Goal: Task Accomplishment & Management: Use online tool/utility

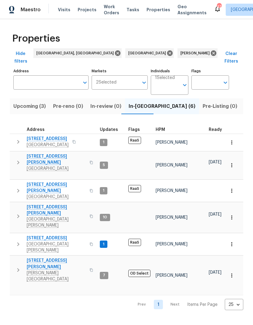
click at [245, 102] on span "Listed (40)" at bounding box center [258, 106] width 27 height 9
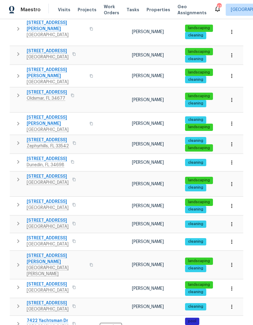
scroll to position [297, 0]
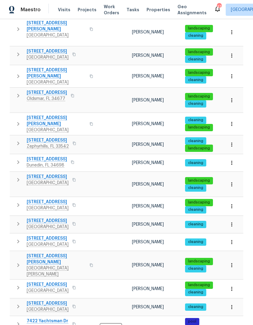
click at [19, 303] on icon "button" at bounding box center [18, 306] width 7 height 7
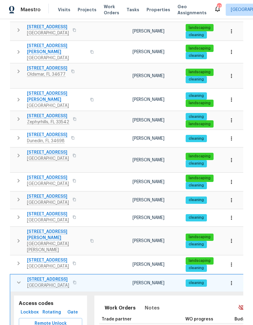
scroll to position [335, 0]
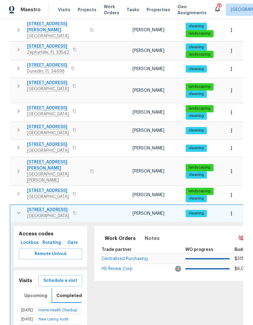
scroll to position [389, 0]
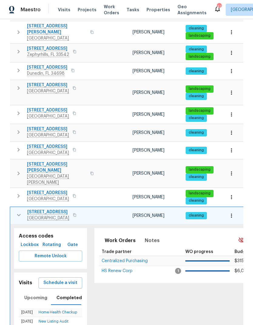
click at [49, 279] on span "Schedule a visit" at bounding box center [60, 283] width 34 height 8
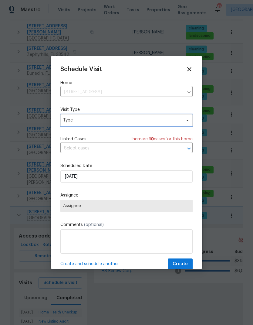
click at [70, 122] on span "Type" at bounding box center [122, 120] width 118 height 6
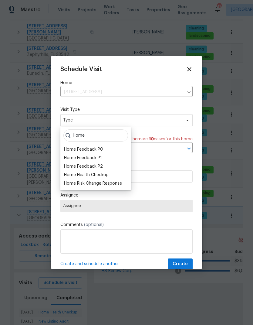
type input "Home"
click at [68, 176] on div "Home Health Checkup" at bounding box center [86, 175] width 45 height 6
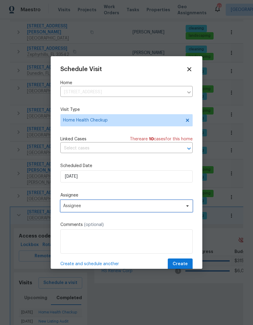
click at [70, 207] on span "Assignee" at bounding box center [122, 205] width 119 height 5
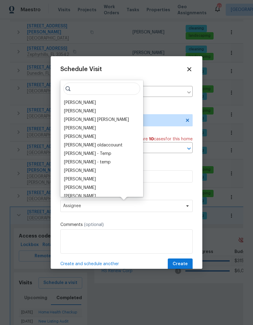
click at [68, 101] on div "[PERSON_NAME]" at bounding box center [80, 103] width 32 height 6
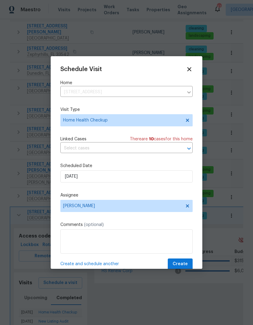
click at [184, 266] on span "Create" at bounding box center [180, 264] width 15 height 8
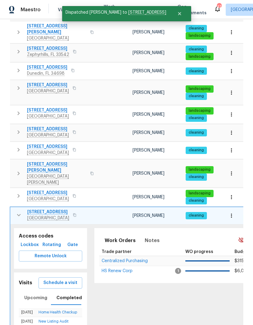
click at [18, 209] on button "button" at bounding box center [19, 215] width 12 height 12
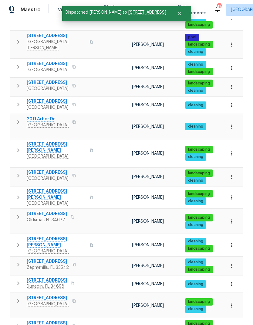
scroll to position [173, 0]
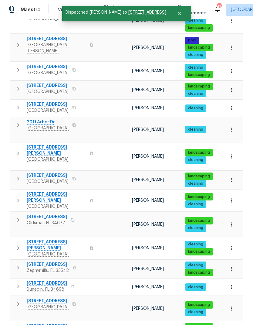
click at [20, 104] on icon "button" at bounding box center [18, 107] width 7 height 7
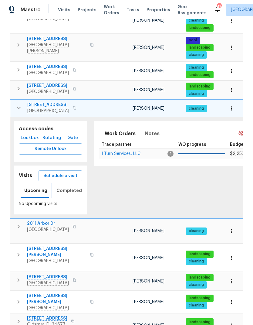
click at [62, 187] on span "Completed" at bounding box center [69, 191] width 26 height 8
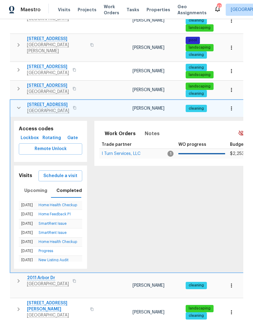
click at [49, 172] on span "Schedule a visit" at bounding box center [60, 176] width 34 height 8
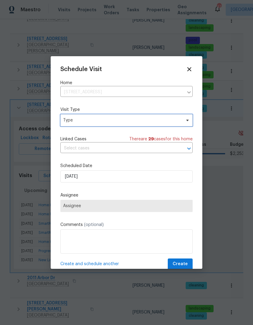
click at [72, 121] on span "Type" at bounding box center [122, 120] width 118 height 6
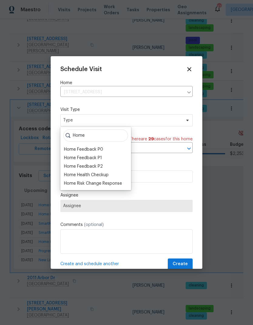
type input "Home"
click at [66, 173] on div "Home Health Checkup" at bounding box center [86, 175] width 45 height 6
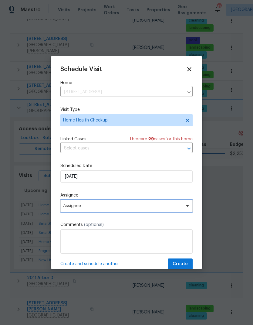
click at [67, 208] on span "Assignee" at bounding box center [122, 205] width 119 height 5
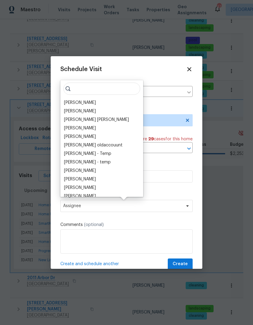
click at [68, 100] on div "[PERSON_NAME]" at bounding box center [80, 103] width 32 height 6
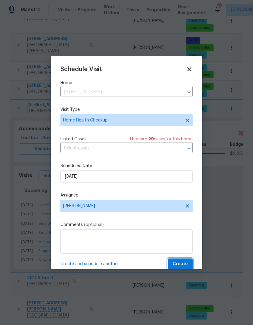
click at [183, 266] on span "Create" at bounding box center [180, 264] width 15 height 8
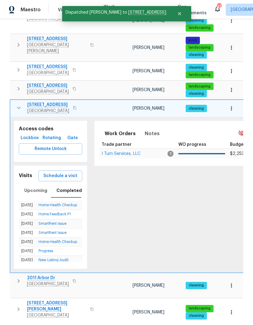
click at [16, 104] on icon "button" at bounding box center [18, 107] width 7 height 7
